Goal: Information Seeking & Learning: Learn about a topic

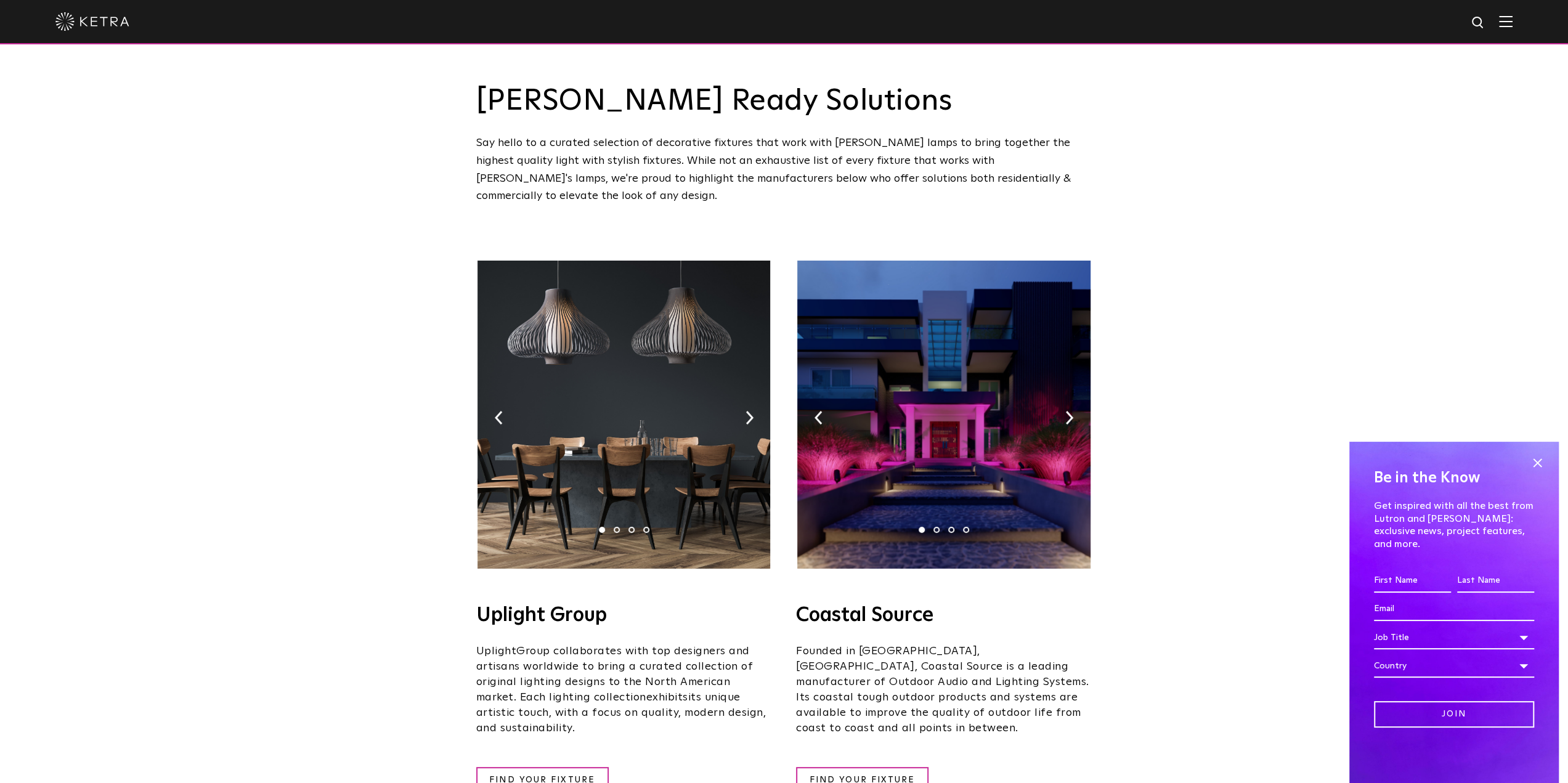
click at [1511, 24] on img at bounding box center [1506, 21] width 14 height 12
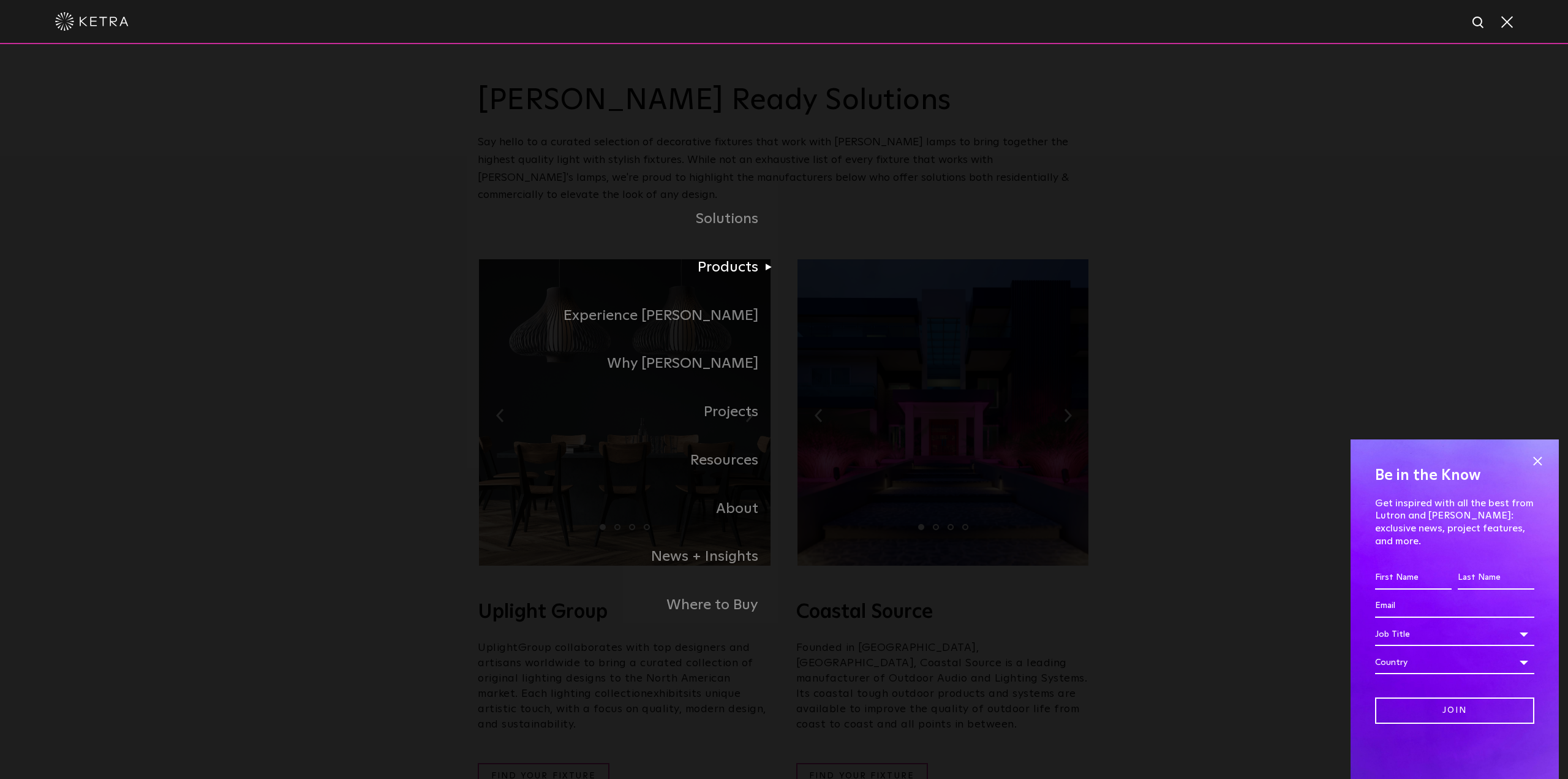
click at [860, 286] on li "Products Commercial Products Residential Products" at bounding box center [784, 267] width 613 height 48
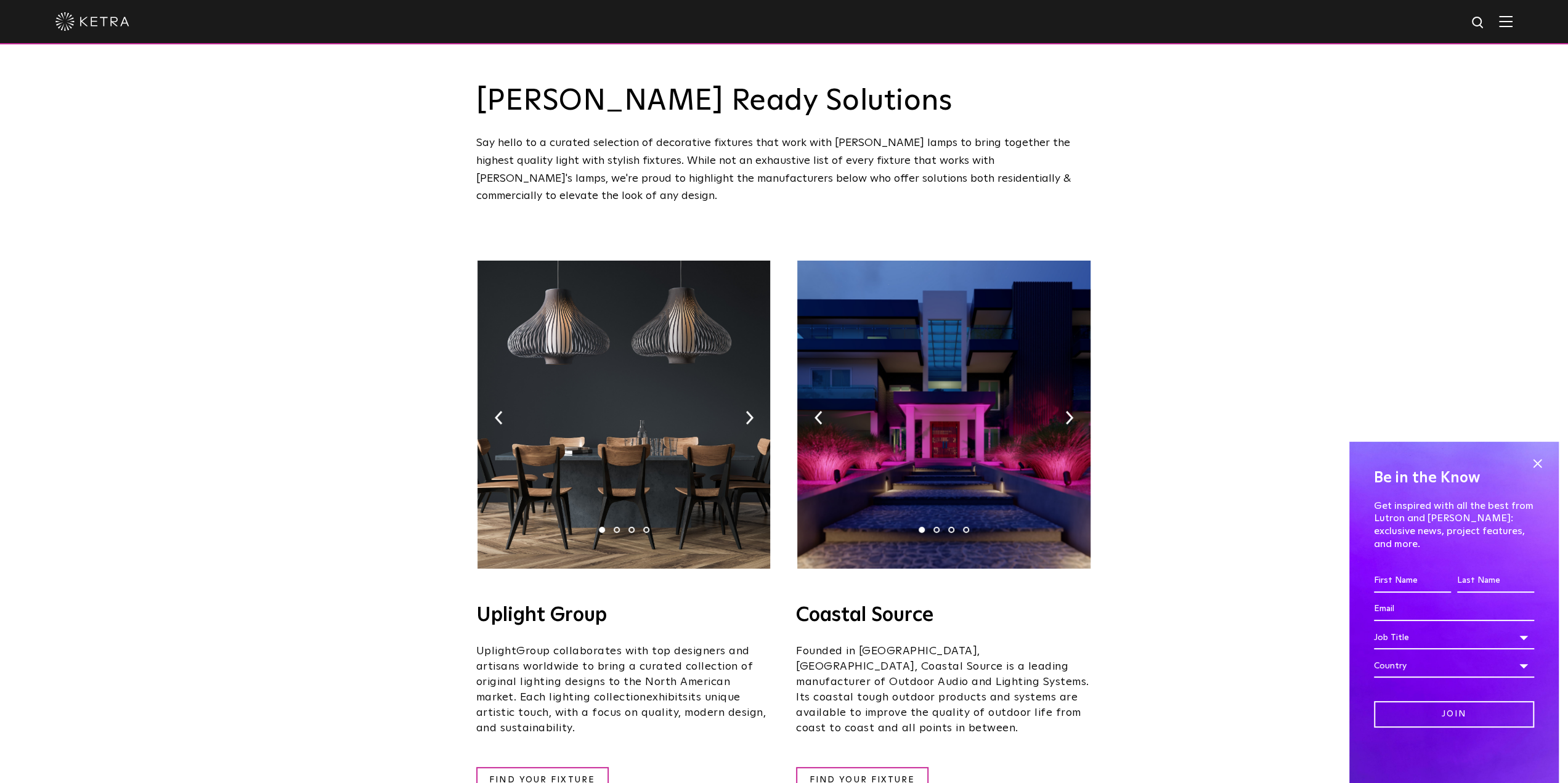
click at [1513, 23] on img at bounding box center [1506, 21] width 14 height 12
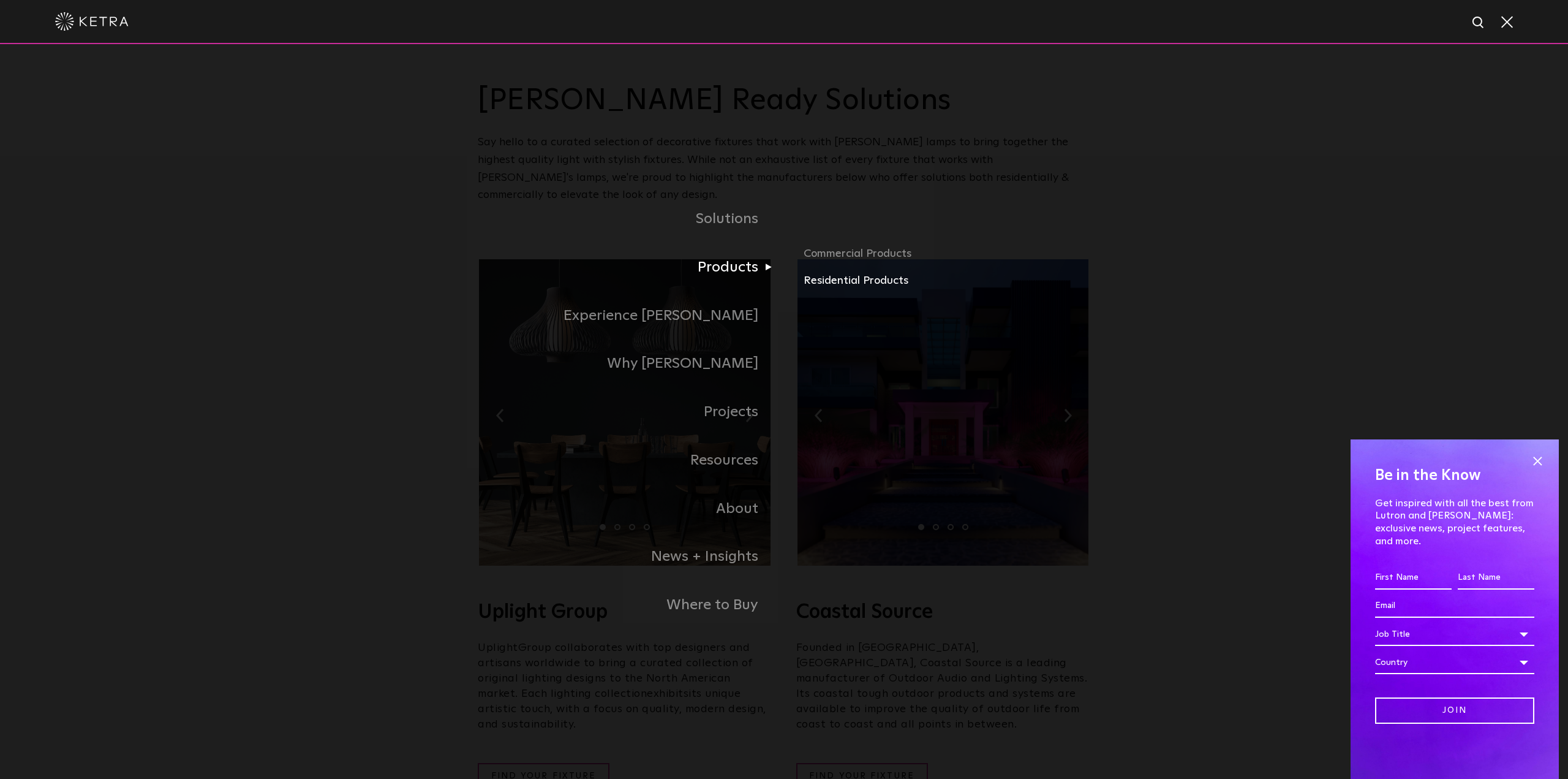
click at [820, 284] on link "Residential Products" at bounding box center [947, 281] width 287 height 18
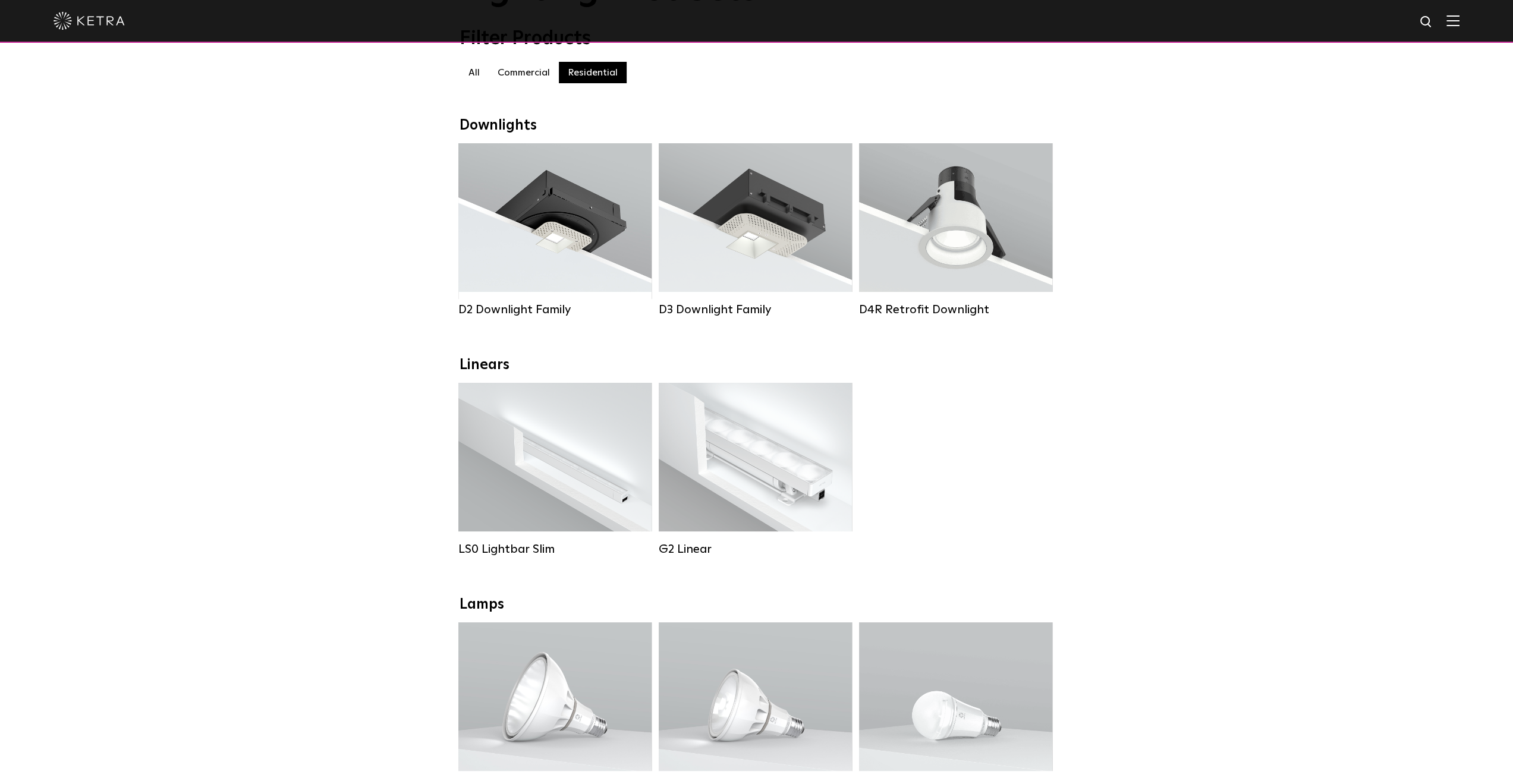
scroll to position [59, 0]
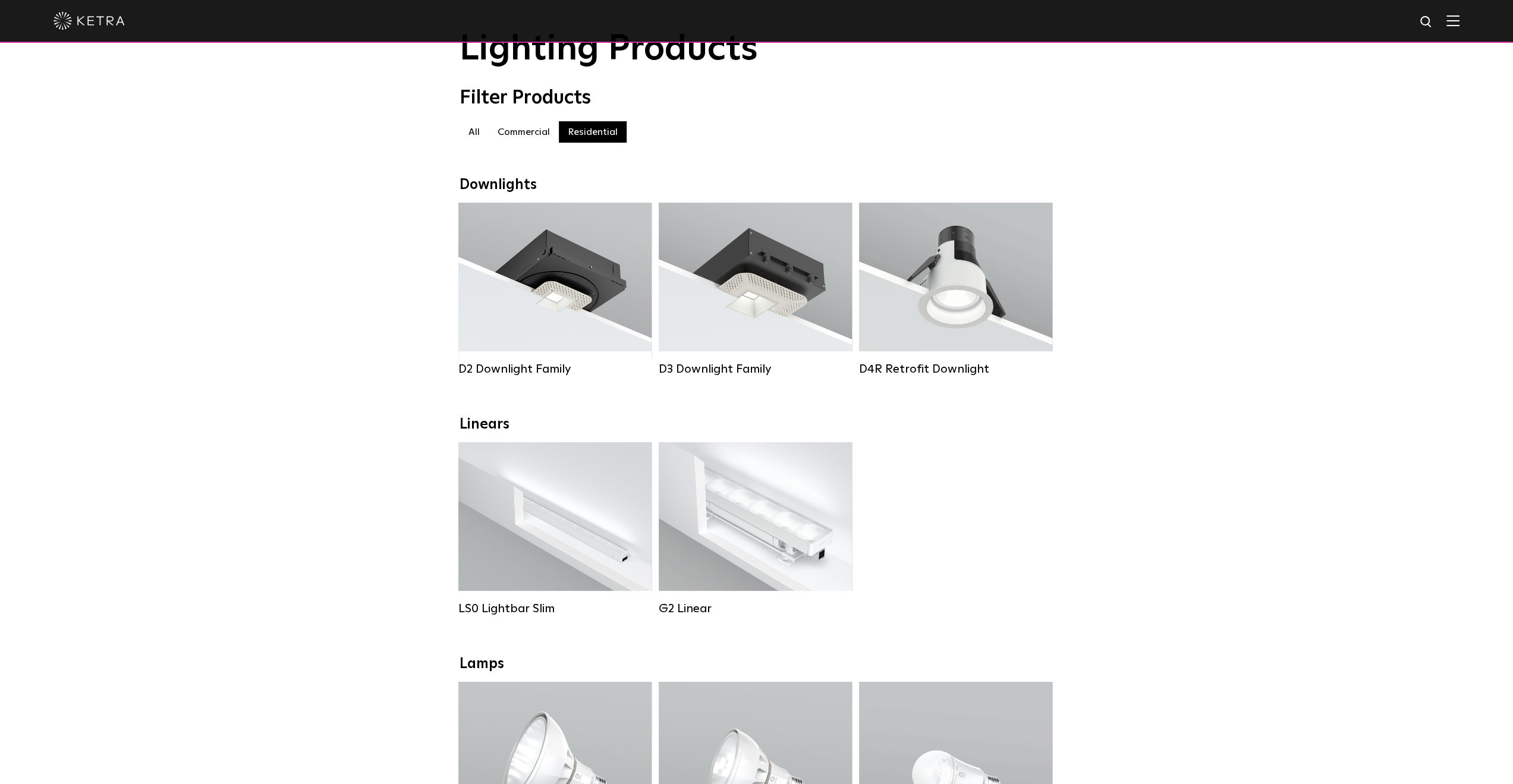
click at [528, 136] on label "Commercial" at bounding box center [523, 131] width 71 height 22
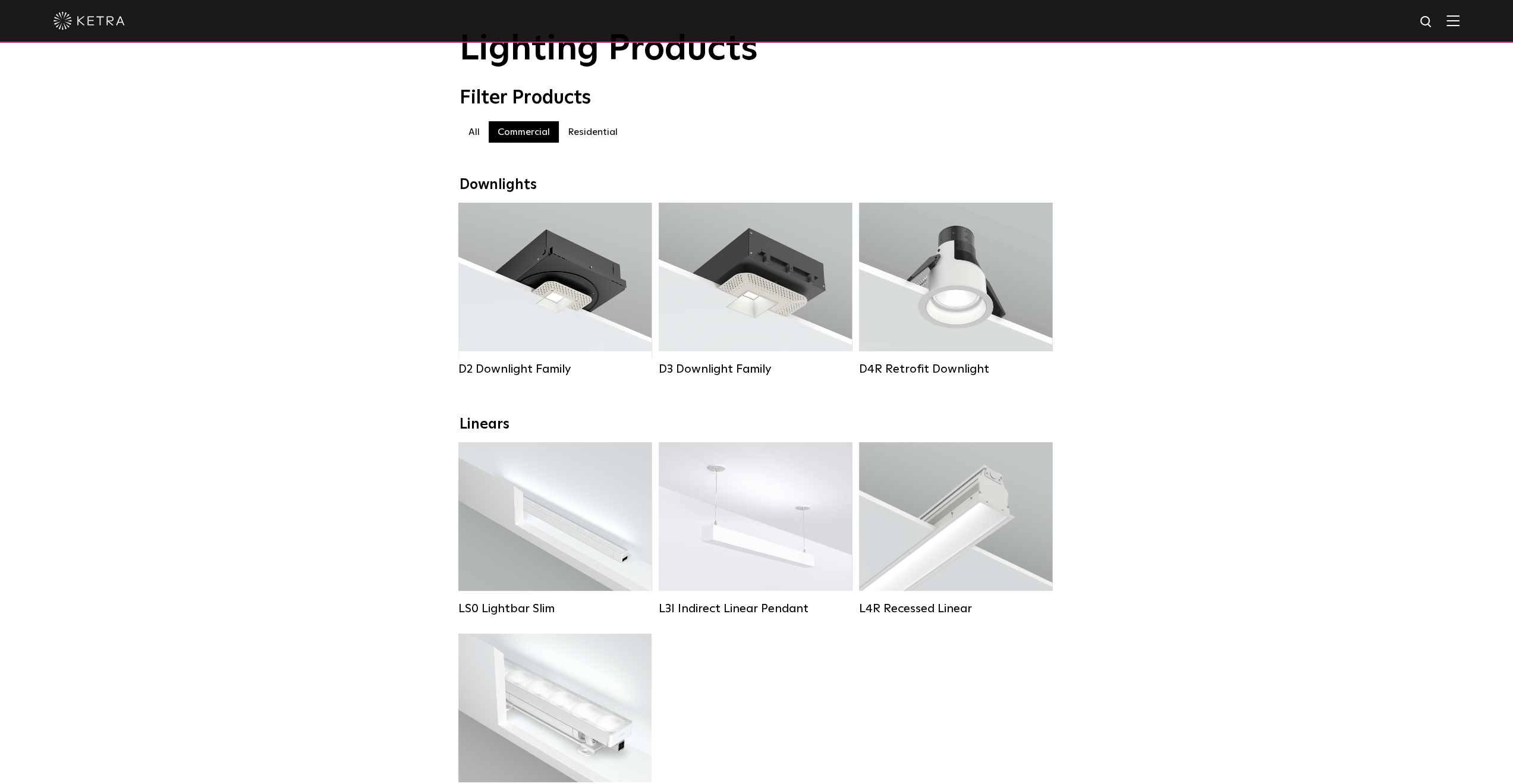
click at [576, 132] on label "Residential" at bounding box center [593, 131] width 68 height 22
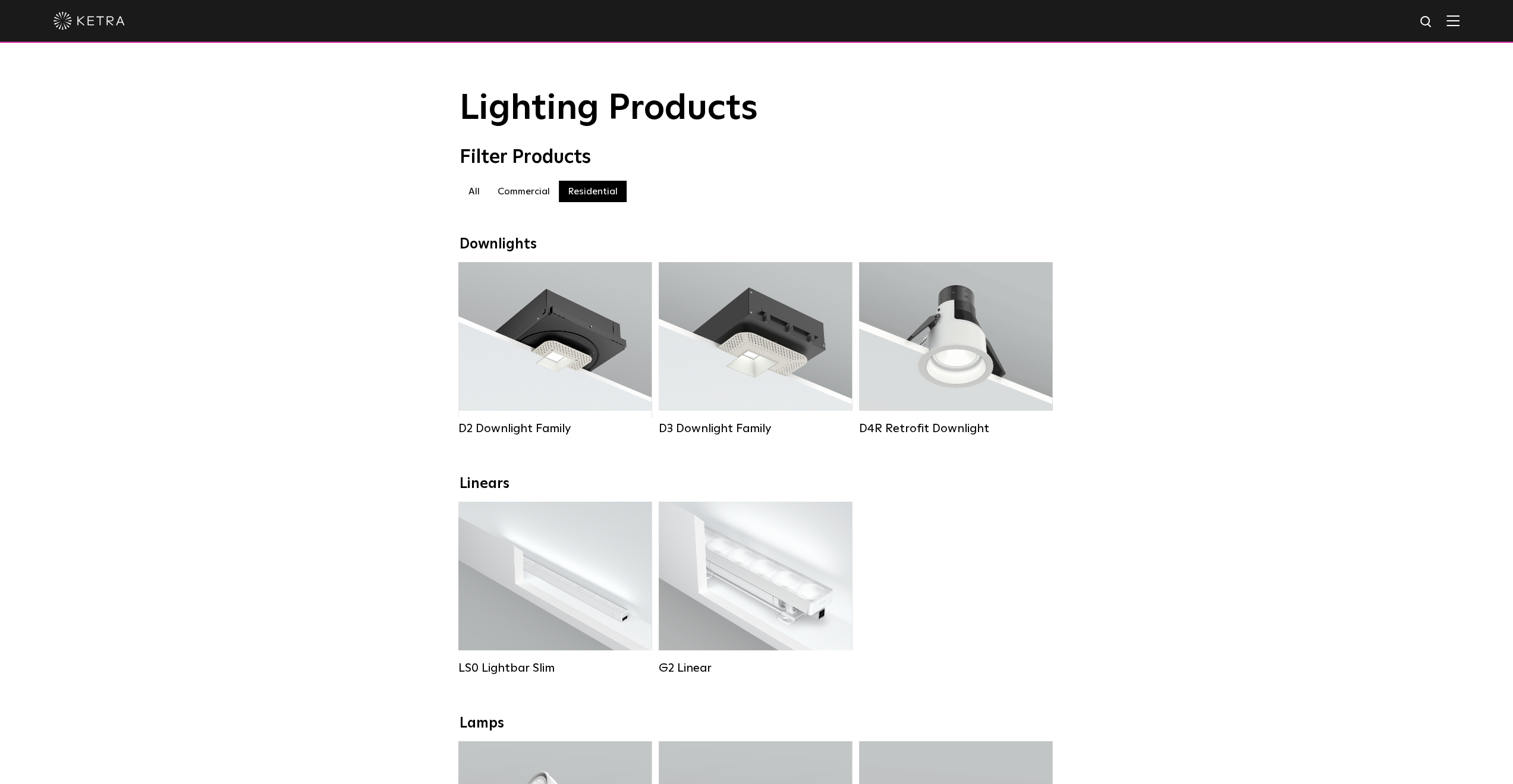
click at [114, 21] on img at bounding box center [89, 21] width 71 height 17
